Goal: Task Accomplishment & Management: Manage account settings

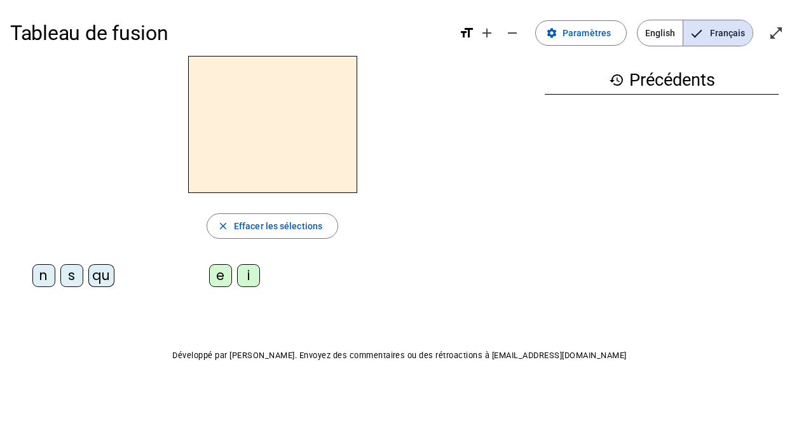
click at [667, 27] on span "English" at bounding box center [660, 32] width 45 height 25
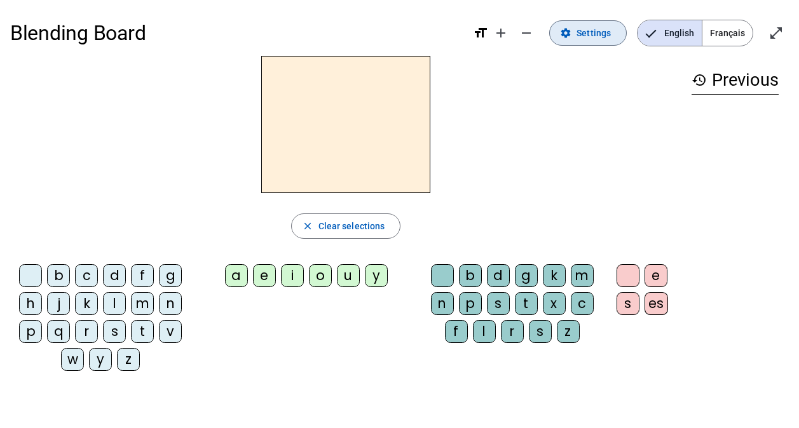
click at [578, 32] on span at bounding box center [588, 33] width 76 height 31
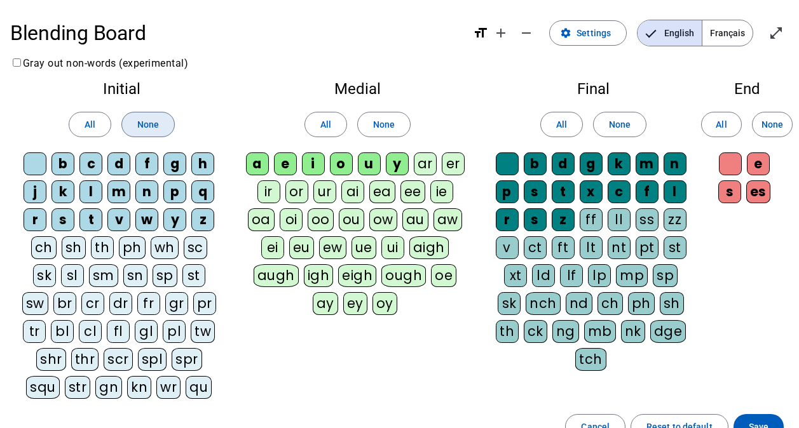
click at [151, 129] on span "None" at bounding box center [148, 124] width 22 height 15
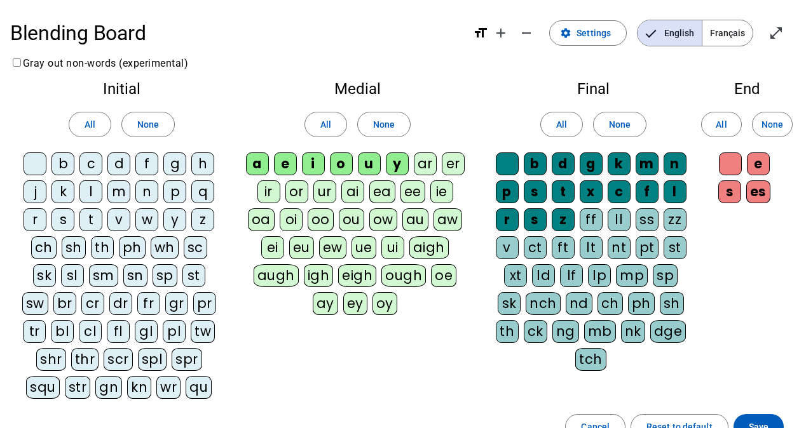
click at [391, 132] on span "None" at bounding box center [384, 124] width 22 height 15
click at [618, 132] on span "None" at bounding box center [620, 124] width 22 height 15
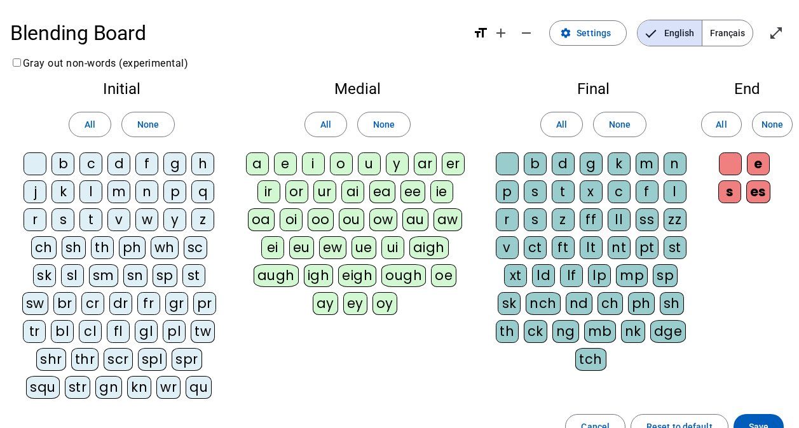
click at [763, 128] on span "None" at bounding box center [772, 124] width 22 height 15
click at [174, 160] on div "g" at bounding box center [174, 164] width 23 height 23
click at [202, 159] on div "h" at bounding box center [202, 164] width 23 height 23
click at [72, 245] on div "sh" at bounding box center [74, 247] width 24 height 23
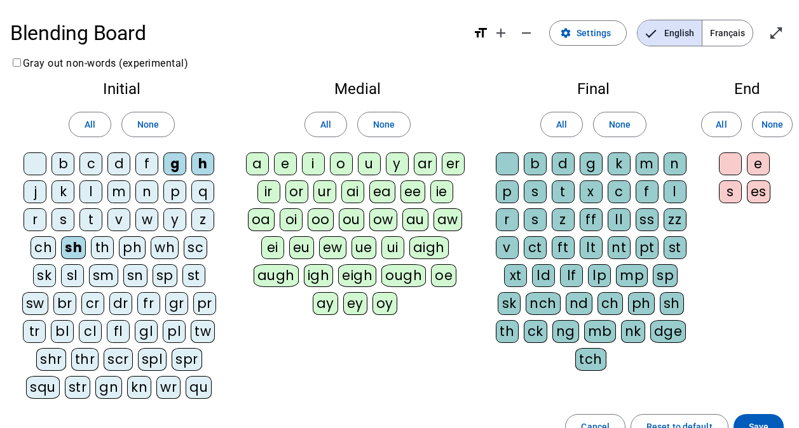
click at [107, 247] on div "th" at bounding box center [102, 247] width 23 height 23
click at [252, 161] on div "a" at bounding box center [257, 164] width 23 height 23
click at [289, 160] on div "e" at bounding box center [285, 164] width 23 height 23
click at [315, 160] on div "i" at bounding box center [313, 164] width 23 height 23
click at [350, 157] on div "o" at bounding box center [341, 164] width 23 height 23
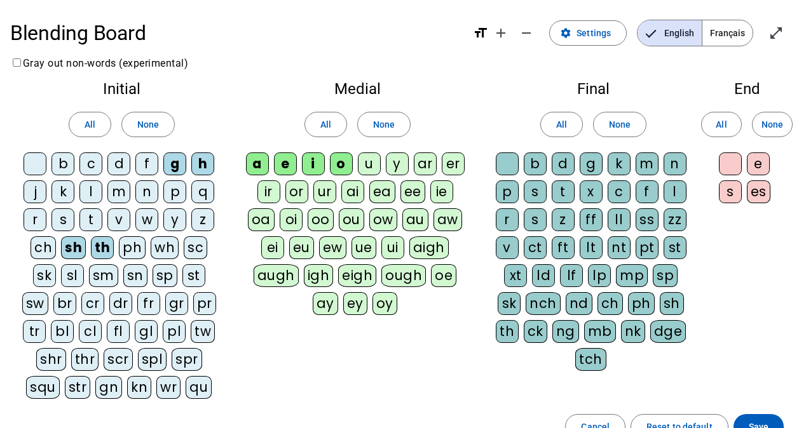
click at [365, 158] on div "u" at bounding box center [369, 164] width 23 height 23
click at [649, 168] on div "m" at bounding box center [647, 164] width 23 height 23
click at [671, 164] on div "n" at bounding box center [675, 164] width 23 height 23
click at [535, 194] on div "s" at bounding box center [535, 192] width 23 height 23
click at [560, 193] on div "t" at bounding box center [563, 192] width 23 height 23
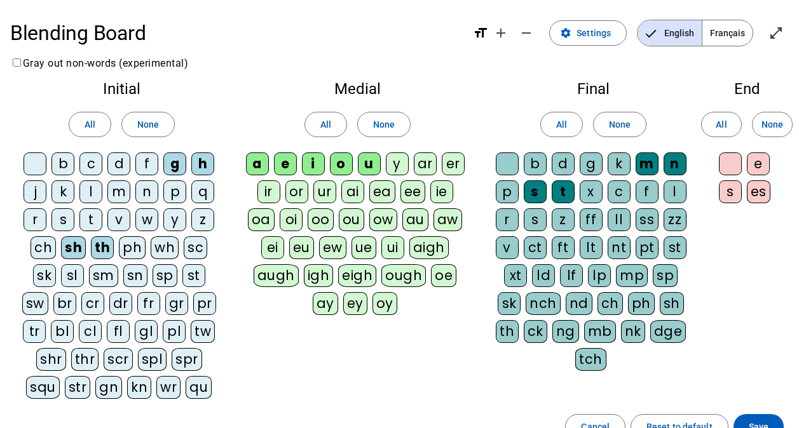
click at [672, 300] on div "sh" at bounding box center [672, 303] width 24 height 23
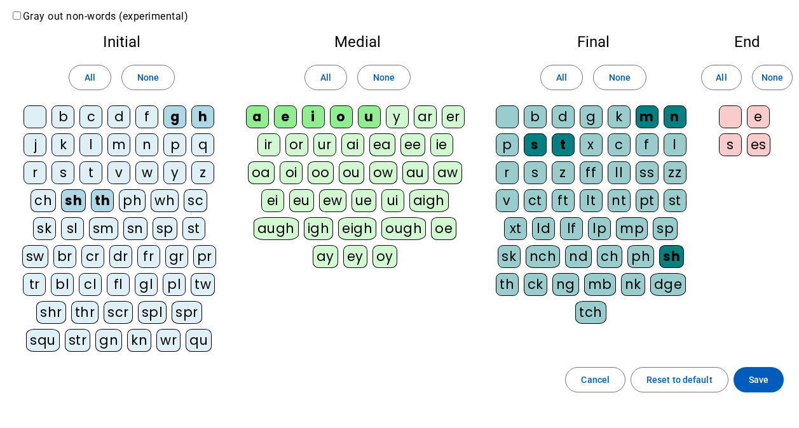
click at [767, 380] on span "Save" at bounding box center [759, 379] width 20 height 15
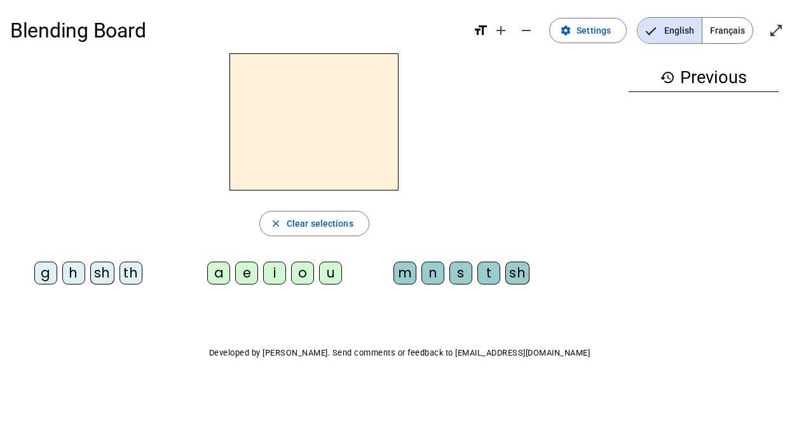
scroll to position [2, 0]
